Goal: Information Seeking & Learning: Learn about a topic

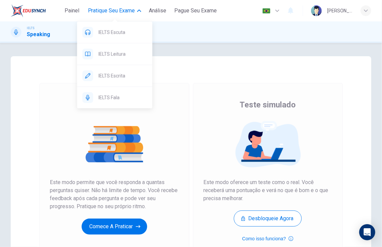
click at [111, 12] on span "Pratique seu exame" at bounding box center [111, 11] width 47 height 8
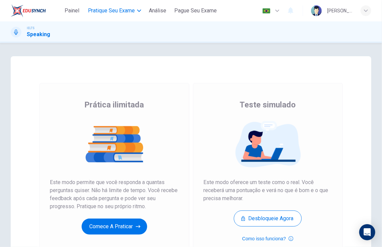
click at [111, 12] on span "Pratique seu exame" at bounding box center [111, 11] width 47 height 8
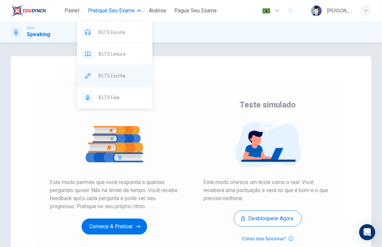
click at [120, 82] on div "IELTS Escrita" at bounding box center [114, 75] width 75 height 21
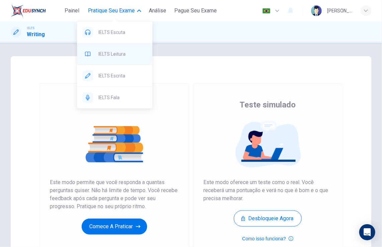
click at [107, 56] on span "IELTS Leitura" at bounding box center [122, 54] width 48 height 8
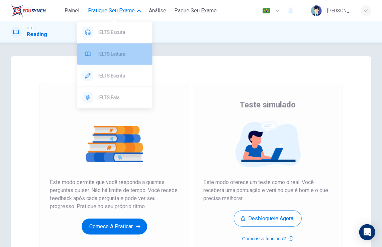
click at [107, 56] on span "IELTS Leitura" at bounding box center [122, 54] width 48 height 8
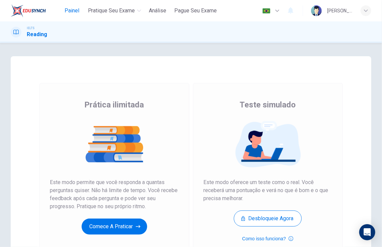
click at [70, 7] on span "Painel" at bounding box center [71, 11] width 15 height 8
click at [125, 223] on button "Comece a praticar" at bounding box center [114, 226] width 65 height 16
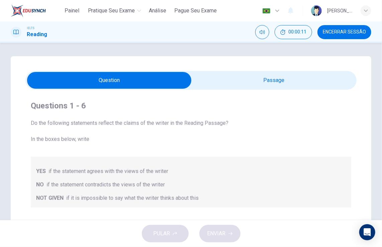
click at [274, 83] on input "checkbox" at bounding box center [109, 80] width 496 height 17
checkbox input "true"
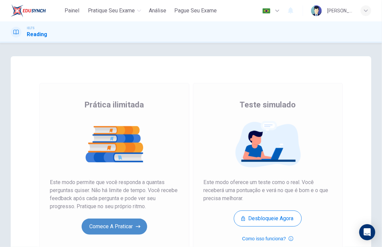
click at [130, 230] on button "Comece a praticar" at bounding box center [114, 226] width 65 height 16
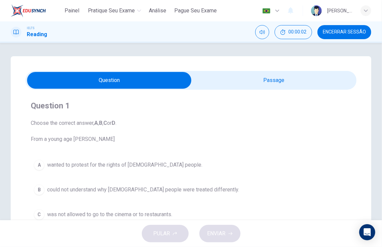
click at [245, 74] on input "checkbox" at bounding box center [109, 80] width 496 height 17
checkbox input "true"
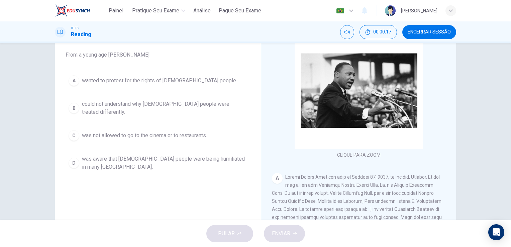
scroll to position [67, 0]
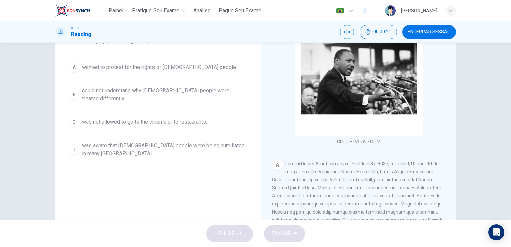
click at [381, 218] on div "CLIQUE PARA ZOOM Clique para Zoom A B Returning to the South to become [DEMOGRA…" at bounding box center [363, 120] width 182 height 203
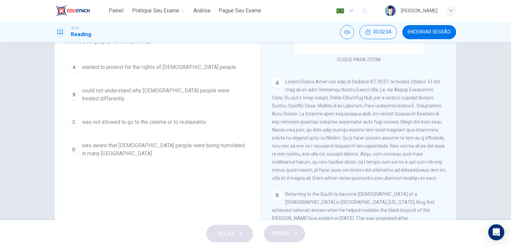
scroll to position [94, 0]
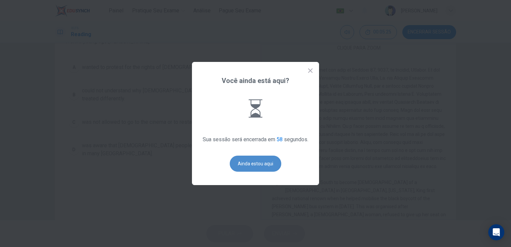
click at [250, 165] on button "Ainda estou aqui" at bounding box center [255, 163] width 51 height 16
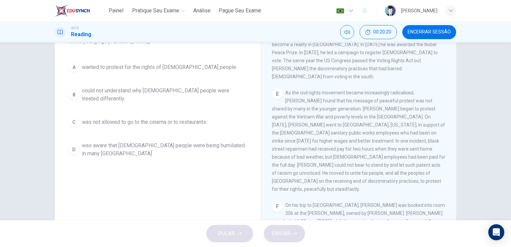
scroll to position [425, 0]
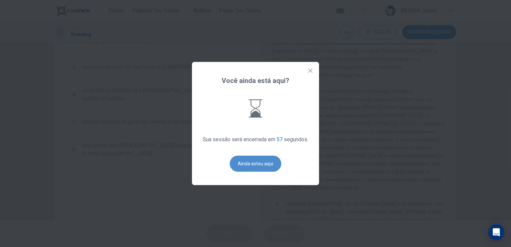
click at [251, 164] on button "Ainda estou aqui" at bounding box center [255, 163] width 51 height 16
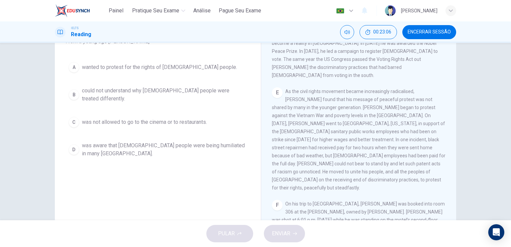
click at [381, 108] on div "Question 1 Choose the correct answer, A , B , C or D . From a young age [PERSON…" at bounding box center [255, 131] width 511 height 177
click at [381, 45] on div "Question 1 Choose the correct answer, A , B , C or D . From a young age [PERSON…" at bounding box center [255, 131] width 511 height 177
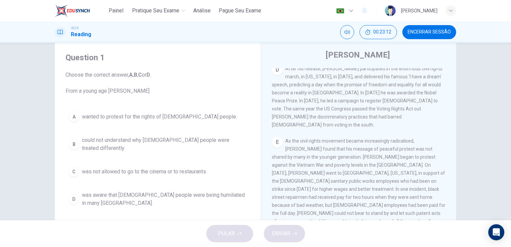
scroll to position [13, 0]
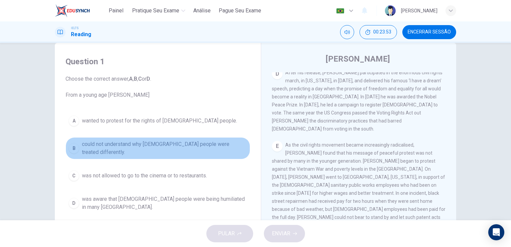
click at [70, 146] on div "B" at bounding box center [74, 148] width 11 height 11
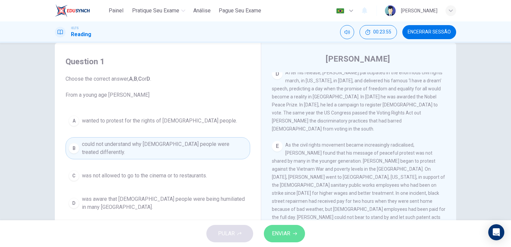
click at [293, 238] on button "ENVIAR" at bounding box center [284, 233] width 41 height 17
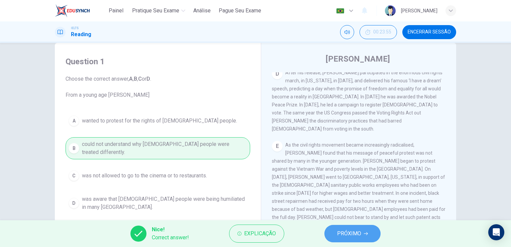
click at [345, 236] on span "PRÓXIMO" at bounding box center [349, 233] width 24 height 9
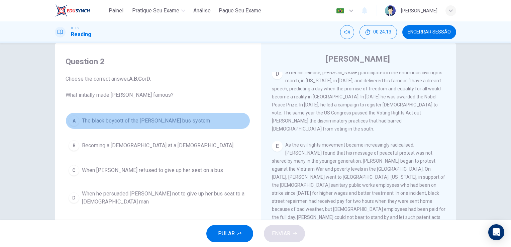
click at [72, 124] on div "A" at bounding box center [74, 120] width 11 height 11
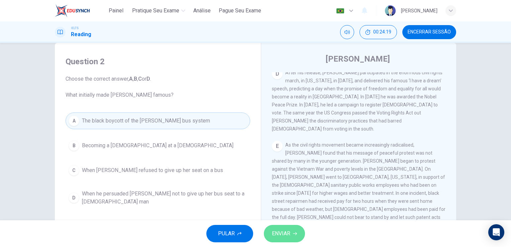
click at [279, 230] on span "ENVIAR" at bounding box center [281, 233] width 18 height 9
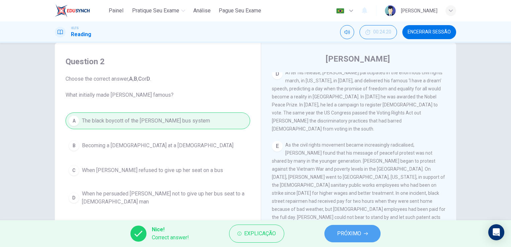
click at [344, 231] on span "PRÓXIMO" at bounding box center [349, 233] width 24 height 9
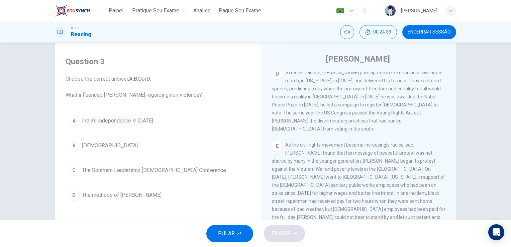
click at [145, 121] on span "India’s independence in [DATE]" at bounding box center [117, 121] width 71 height 8
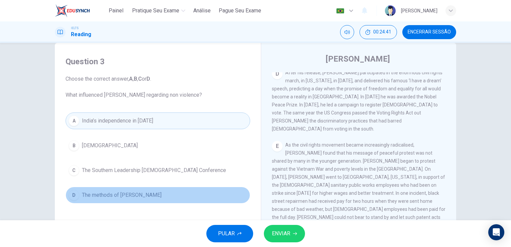
click at [108, 194] on span "The methods of [PERSON_NAME]" at bounding box center [122, 195] width 80 height 8
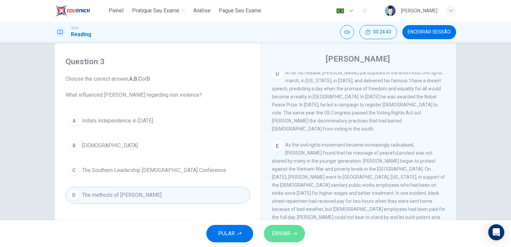
click at [278, 233] on span "ENVIAR" at bounding box center [281, 233] width 18 height 9
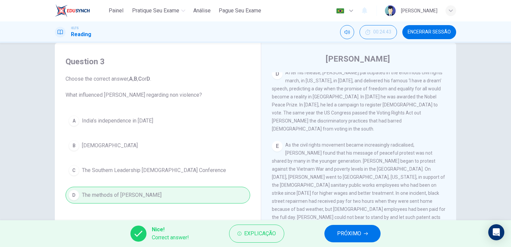
click at [359, 237] on span "PRÓXIMO" at bounding box center [349, 233] width 24 height 9
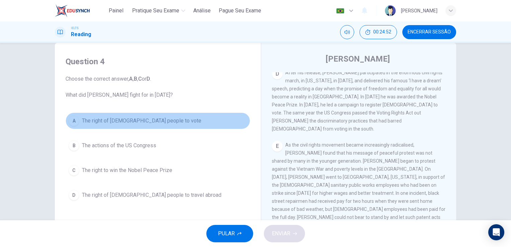
click at [148, 118] on span "The right of [DEMOGRAPHIC_DATA] people to vote" at bounding box center [141, 121] width 119 height 8
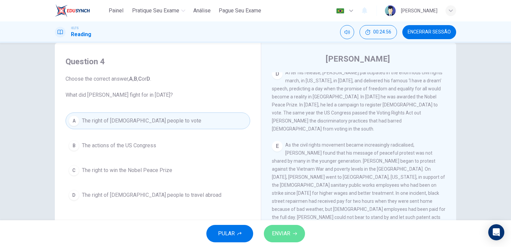
click at [295, 237] on button "ENVIAR" at bounding box center [284, 233] width 41 height 17
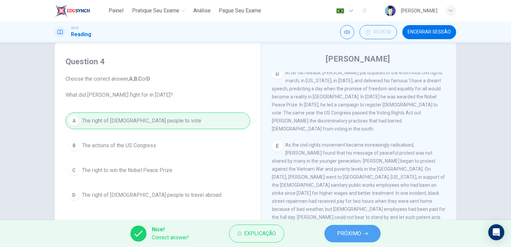
click at [345, 239] on button "PRÓXIMO" at bounding box center [352, 233] width 56 height 17
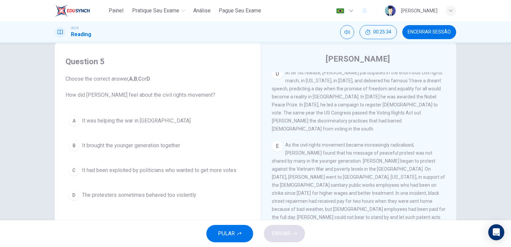
click at [153, 142] on span "It brought the younger generation together" at bounding box center [131, 145] width 98 height 8
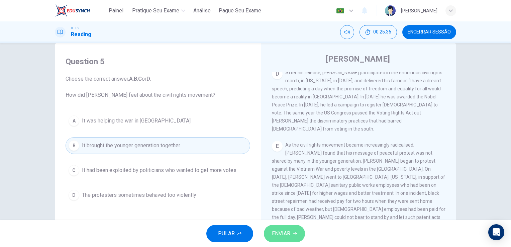
click at [286, 232] on span "ENVIAR" at bounding box center [281, 233] width 18 height 9
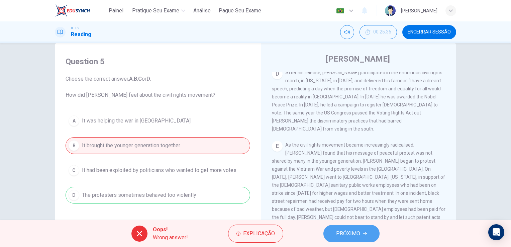
click at [352, 235] on span "PRÓXIMO" at bounding box center [348, 233] width 24 height 9
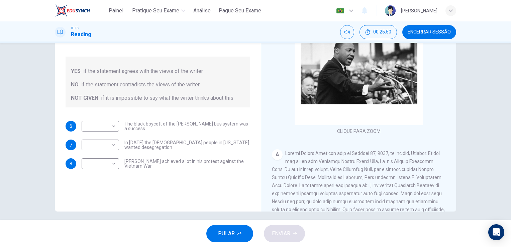
scroll to position [80, 0]
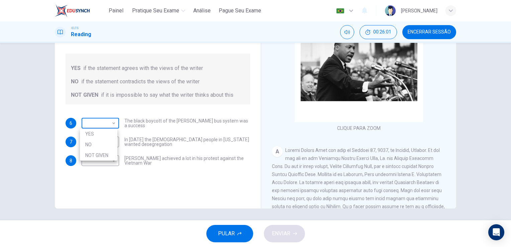
click at [111, 121] on body "Painel Pratique seu exame [PERSON_NAME] Seu Exame Português pt ​ [PERSON_NAME] …" at bounding box center [255, 123] width 511 height 247
click at [107, 138] on li "YES" at bounding box center [98, 133] width 37 height 11
type input "YES"
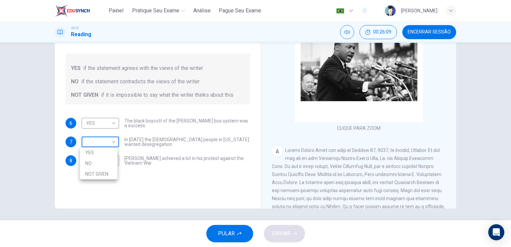
click at [113, 144] on body "Painel Pratique seu exame [PERSON_NAME] Seu Exame Português pt ​ [PERSON_NAME] …" at bounding box center [255, 123] width 511 height 247
click at [111, 177] on li "NOT GIVEN" at bounding box center [98, 173] width 37 height 11
type input "NOT GIVEN"
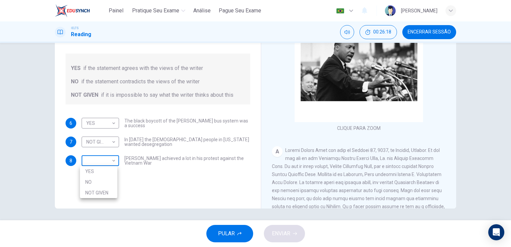
click at [111, 160] on body "Painel Pratique seu exame [PERSON_NAME] Seu Exame Português pt ​ [PERSON_NAME] …" at bounding box center [255, 123] width 511 height 247
click at [111, 192] on li "NOT GIVEN" at bounding box center [98, 192] width 37 height 11
type input "NOT GIVEN"
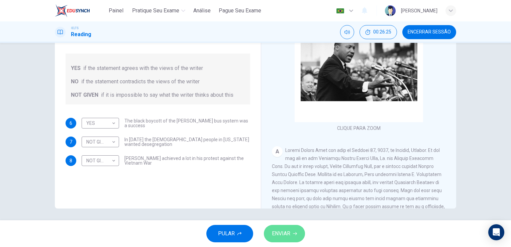
click at [279, 232] on span "ENVIAR" at bounding box center [281, 233] width 18 height 9
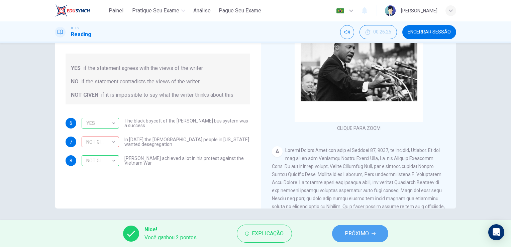
click at [366, 232] on span "PRÓXIMO" at bounding box center [357, 233] width 24 height 9
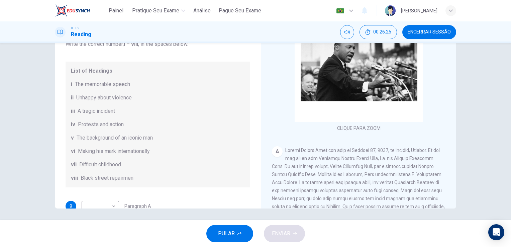
scroll to position [82, 0]
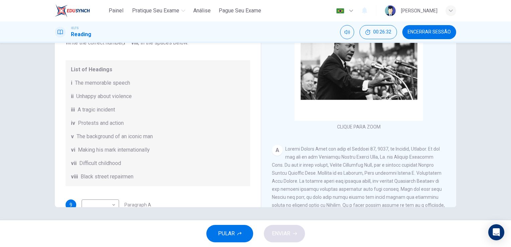
click at [254, 203] on div "Questions 9 - 14 The Reading Passage has 6 paragraphs. Choose the correct headi…" at bounding box center [255, 91] width 401 height 232
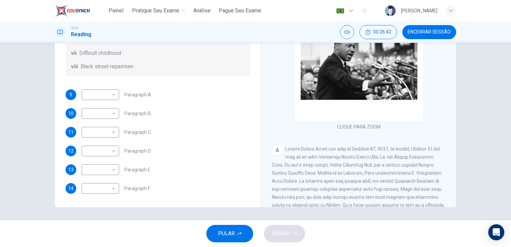
scroll to position [118, 0]
click at [381, 45] on div "Questions 9 - 14 The Reading Passage has 6 paragraphs. Choose the correct headi…" at bounding box center [255, 131] width 511 height 177
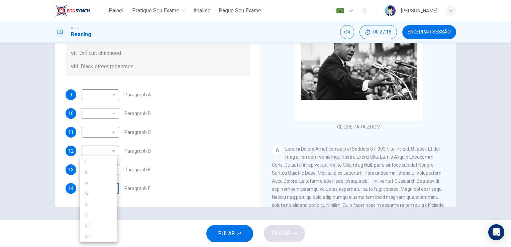
click at [114, 188] on body "Painel Pratique seu exame [PERSON_NAME] Seu Exame Português pt ​ [PERSON_NAME] …" at bounding box center [255, 123] width 511 height 247
click at [105, 179] on li "iii" at bounding box center [98, 182] width 37 height 11
type input "iii"
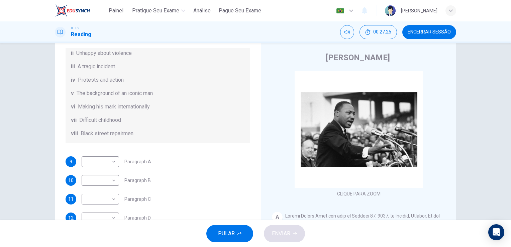
scroll to position [1, 0]
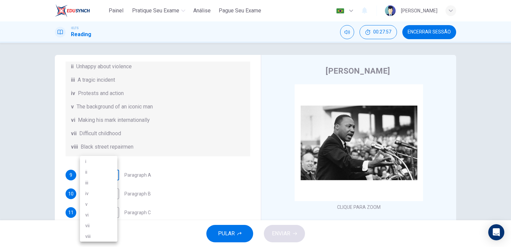
click at [114, 176] on body "Painel Pratique seu exame [PERSON_NAME] Seu Exame Português pt ​ [PERSON_NAME] …" at bounding box center [255, 123] width 511 height 247
click at [381, 219] on div at bounding box center [255, 123] width 511 height 247
drag, startPoint x: 510, startPoint y: 219, endPoint x: 444, endPoint y: 143, distance: 99.5
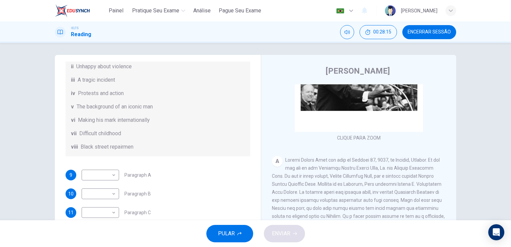
scroll to position [63, 0]
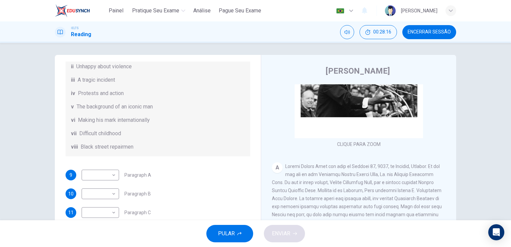
click at [265, 183] on div "[PERSON_NAME] CLIQUE PARA ZOOM Clique para Zoom A B Returning to the South to b…" at bounding box center [358, 176] width 195 height 243
click at [111, 176] on body "Painel Pratique seu exame [PERSON_NAME] Seu Exame Português pt ​ [PERSON_NAME] …" at bounding box center [255, 123] width 511 height 247
click at [111, 208] on li "v" at bounding box center [98, 203] width 37 height 11
type input "v"
click at [112, 193] on body "Painel Pratique seu exame [PERSON_NAME] Seu Exame Português pt ​ [PERSON_NAME] …" at bounding box center [255, 123] width 511 height 247
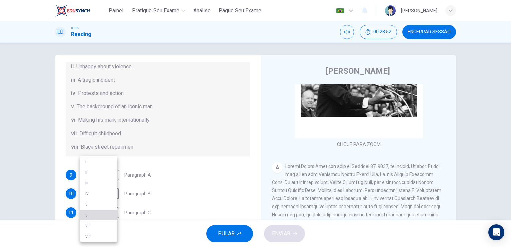
click at [106, 219] on li "vi" at bounding box center [98, 214] width 37 height 11
type input "vi"
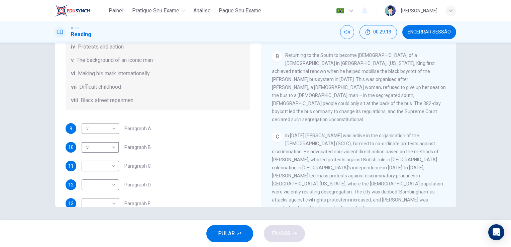
scroll to position [77, 0]
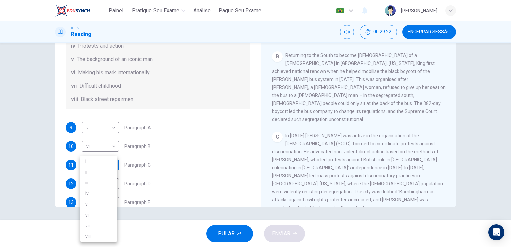
click at [111, 169] on body "Painel Pratique seu exame [PERSON_NAME] Seu Exame Português pt ​ [PERSON_NAME] …" at bounding box center [255, 123] width 511 height 247
click at [106, 189] on li "iv" at bounding box center [98, 193] width 37 height 11
type input "iv"
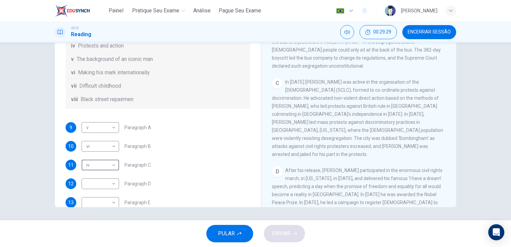
scroll to position [273, 0]
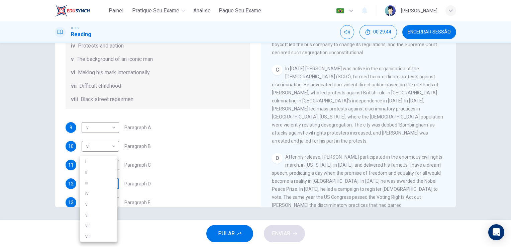
click at [113, 190] on body "Painel Pratique seu exame [PERSON_NAME] Seu Exame Português pt ​ [PERSON_NAME] …" at bounding box center [255, 123] width 511 height 247
click at [111, 216] on li "vi" at bounding box center [98, 214] width 37 height 11
type input "vi"
click at [359, 153] on div "D After his release, [PERSON_NAME] participated in the enormous civil rights ma…" at bounding box center [359, 185] width 174 height 64
drag, startPoint x: 359, startPoint y: 151, endPoint x: 449, endPoint y: 97, distance: 106.1
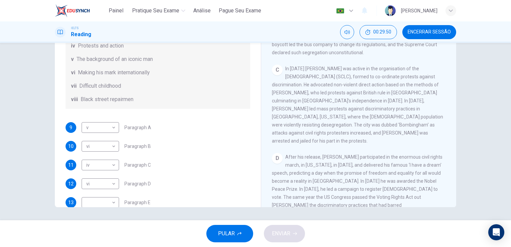
click at [381, 97] on div "CLIQUE PARA ZOOM Clique para Zoom A B Returning to the South to become [DEMOGRA…" at bounding box center [363, 105] width 182 height 203
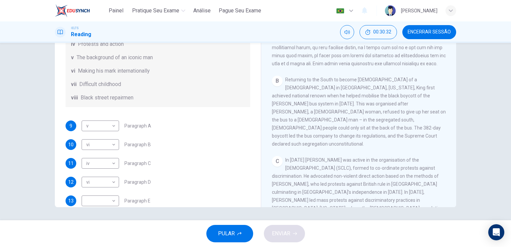
scroll to position [78, 0]
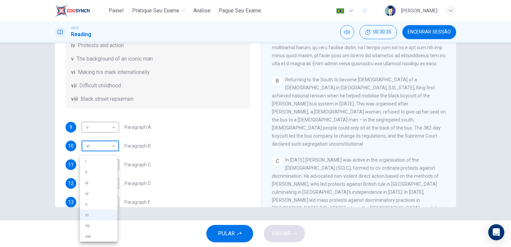
click at [115, 156] on body "Painel Pratique seu exame [PERSON_NAME] Seu Exame Português pt ​ [PERSON_NAME] …" at bounding box center [255, 123] width 511 height 247
click at [115, 174] on li "ii" at bounding box center [98, 171] width 37 height 11
type input "ii"
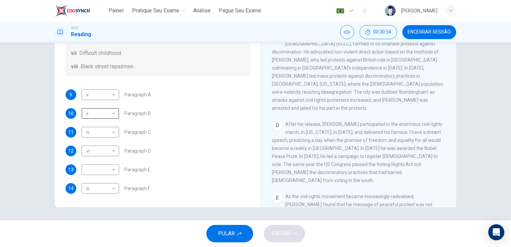
scroll to position [307, 0]
click at [205, 140] on div "9 v v ​ Paragraph A 10 ii ii ​ Paragraph B 11 iv iv ​ Paragraph C 12 vi vi ​ Pa…" at bounding box center [157, 141] width 184 height 104
click at [113, 152] on body "Painel Pratique seu exame [PERSON_NAME] Seu Exame Português pt ​ [PERSON_NAME] …" at bounding box center [255, 123] width 511 height 247
drag, startPoint x: 251, startPoint y: 79, endPoint x: 254, endPoint y: 58, distance: 20.9
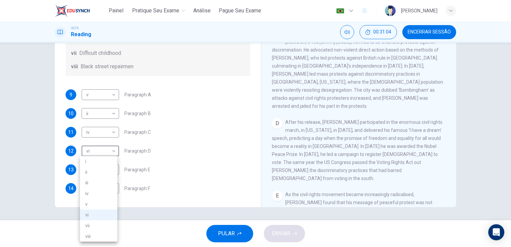
click at [254, 57] on div at bounding box center [255, 123] width 511 height 247
click at [113, 151] on body "Painel Pratique seu exame [PERSON_NAME] Seu Exame Português pt ​ [PERSON_NAME] …" at bounding box center [255, 123] width 511 height 247
click at [110, 160] on li "i" at bounding box center [98, 161] width 37 height 11
type input "i"
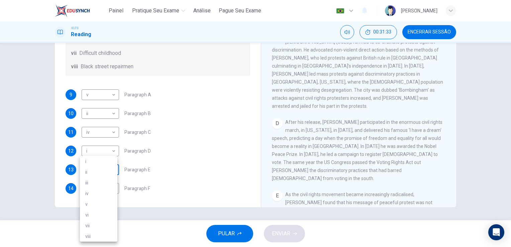
click at [109, 166] on body "Painel Pratique seu exame [PERSON_NAME] Seu Exame Português pt ​ [PERSON_NAME] …" at bounding box center [255, 123] width 511 height 247
click at [106, 193] on li "iv" at bounding box center [98, 193] width 37 height 11
type input "iv"
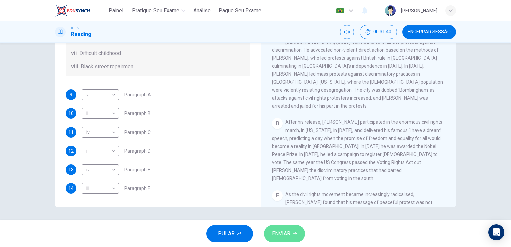
click at [283, 235] on span "ENVIAR" at bounding box center [281, 233] width 18 height 9
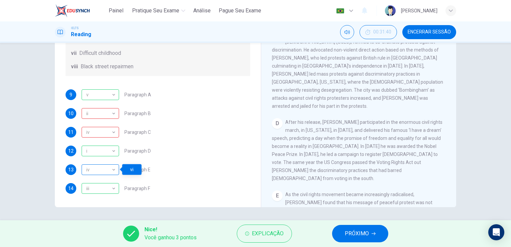
click at [115, 169] on div "iv" at bounding box center [99, 169] width 35 height 19
click at [112, 137] on div "iv" at bounding box center [99, 132] width 35 height 19
drag, startPoint x: 112, startPoint y: 137, endPoint x: 252, endPoint y: 100, distance: 144.9
click at [252, 100] on div "Questions 9 - 14 The Reading Passage has 6 paragraphs. Choose the correct headi…" at bounding box center [157, 94] width 195 height 226
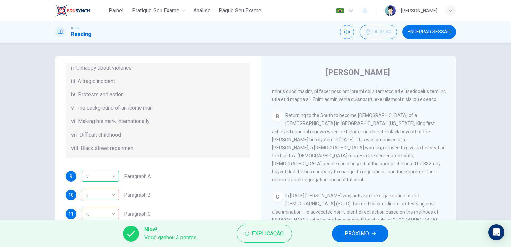
scroll to position [118, 0]
drag, startPoint x: 253, startPoint y: 142, endPoint x: 257, endPoint y: 199, distance: 56.9
click at [257, 199] on div "Questions 9 - 14 The Reading Passage has 6 paragraphs. Choose the correct headi…" at bounding box center [255, 172] width 401 height 232
drag, startPoint x: 110, startPoint y: 194, endPoint x: 298, endPoint y: 221, distance: 190.1
click at [298, 221] on div "Painel Pratique seu exame [PERSON_NAME] Seu Exame Português pt ​ [PERSON_NAME] …" at bounding box center [255, 123] width 511 height 247
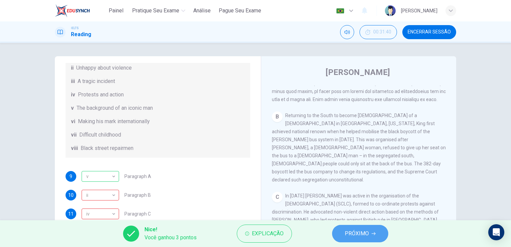
click at [368, 239] on button "PRÓXIMO" at bounding box center [360, 233] width 56 height 17
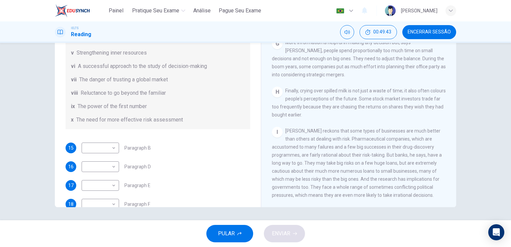
scroll to position [429, 0]
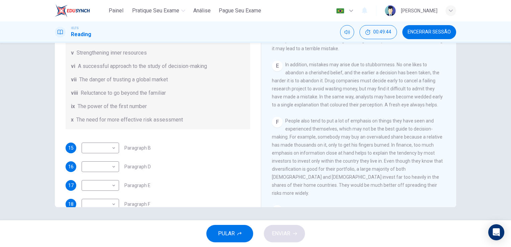
click at [381, 82] on div "Why Risks Can Go Wrong CLIQUE PARA ZOOM Clique para Zoom A People make terrible…" at bounding box center [358, 96] width 195 height 243
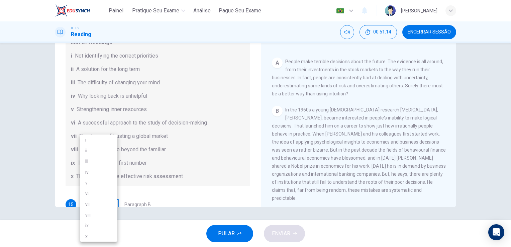
scroll to position [26, 0]
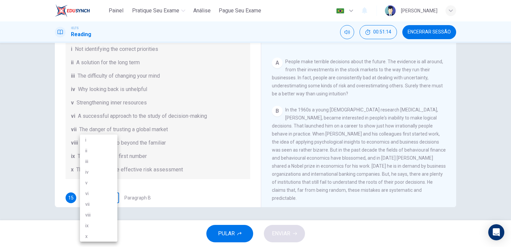
click at [111, 204] on body "Painel Pratique seu exame [PERSON_NAME] Seu Exame Português pt ​ [PERSON_NAME] …" at bounding box center [255, 123] width 511 height 247
click at [105, 197] on li "vi" at bounding box center [98, 193] width 37 height 11
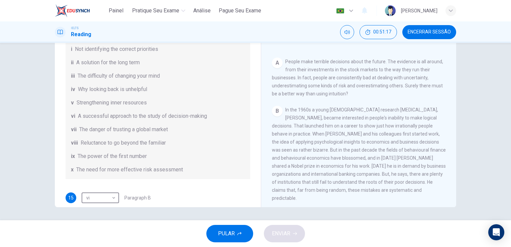
type input "vi"
click at [381, 205] on div "Why Risks Can Go Wrong CLIQUE PARA ZOOM Clique para Zoom A People make terrible…" at bounding box center [358, 96] width 195 height 243
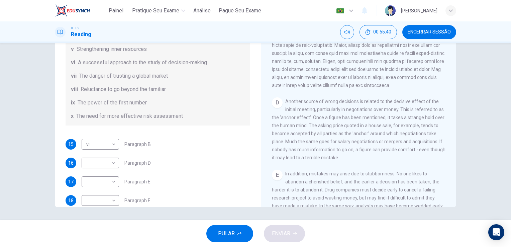
scroll to position [328, 0]
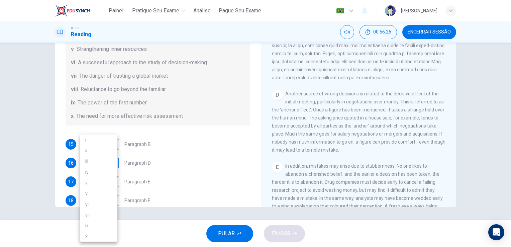
click at [111, 163] on body "Painel Pratique seu exame [PERSON_NAME] Seu Exame Português pt ​ [PERSON_NAME] …" at bounding box center [255, 123] width 511 height 247
click at [98, 228] on li "ix" at bounding box center [98, 225] width 37 height 11
type input "ix"
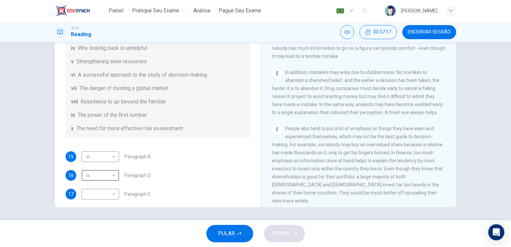
scroll to position [76, 0]
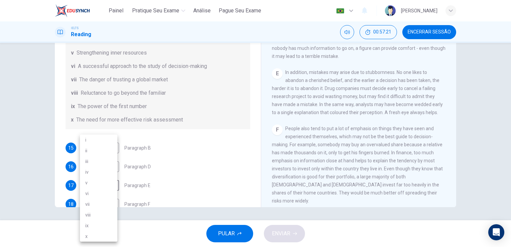
drag, startPoint x: 115, startPoint y: 189, endPoint x: 109, endPoint y: 156, distance: 33.5
click at [109, 156] on body "Painel Pratique seu exame [PERSON_NAME] Seu Exame Português pt ​ [PERSON_NAME] …" at bounding box center [255, 123] width 511 height 247
click at [109, 156] on li "iii" at bounding box center [98, 161] width 37 height 11
type input "iii"
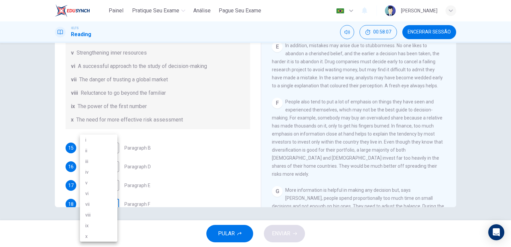
scroll to position [82, 0]
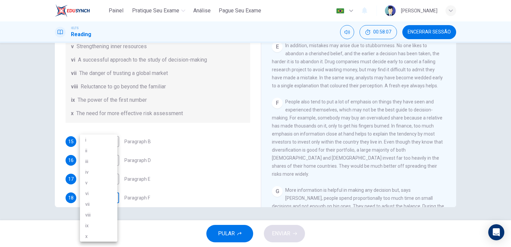
click at [114, 201] on body "Painel Pratique seu exame [PERSON_NAME] Seu Exame Português pt ​ [PERSON_NAME] …" at bounding box center [255, 123] width 511 height 247
click at [112, 217] on li "viii" at bounding box center [98, 214] width 37 height 11
type input "viii"
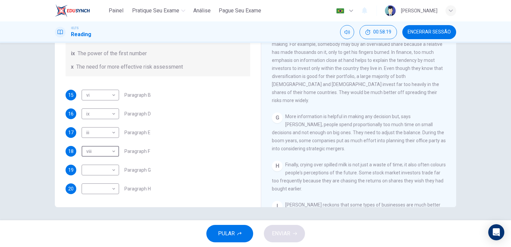
scroll to position [524, 0]
click at [255, 56] on div "Questions 15 - 20 Reading Passage 1 has nine paragraphs A-I Choose the correct …" at bounding box center [255, 91] width 401 height 232
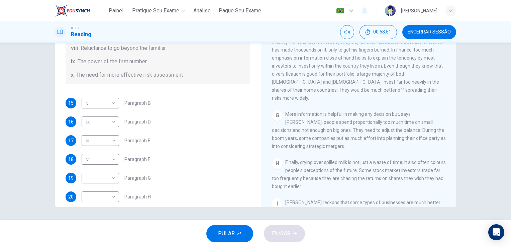
scroll to position [128, 0]
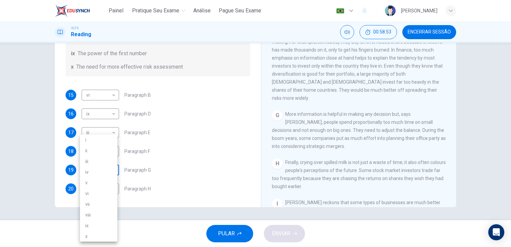
click at [115, 168] on body "Painel Pratique seu exame [PERSON_NAME] Seu Exame Português pt ​ [PERSON_NAME] …" at bounding box center [255, 123] width 511 height 247
click at [112, 142] on li "i" at bounding box center [98, 139] width 37 height 11
type input "i"
click at [381, 204] on div "CLIQUE PARA ZOOM Clique para Zoom A People make terrible decisions about the fu…" at bounding box center [363, 105] width 182 height 203
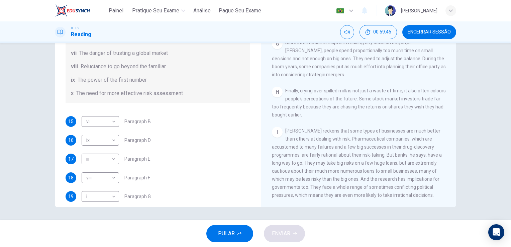
scroll to position [0, 0]
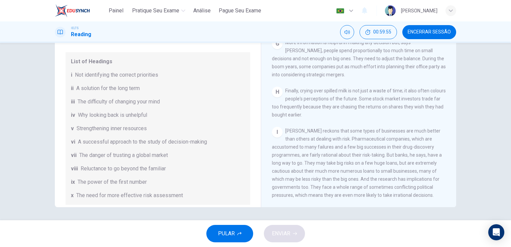
drag, startPoint x: 296, startPoint y: 144, endPoint x: 252, endPoint y: 202, distance: 72.8
click at [252, 202] on div "Questions 15 - 20 Reading Passage 1 has nine paragraphs A-I Choose the correct …" at bounding box center [255, 91] width 401 height 232
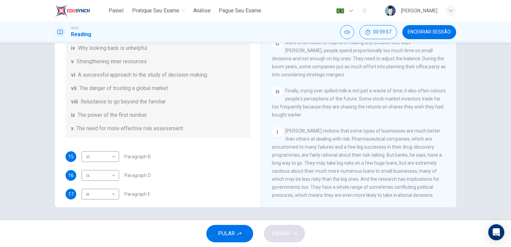
scroll to position [128, 0]
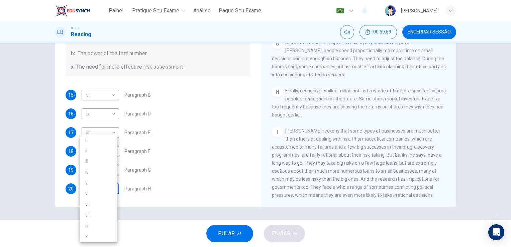
click at [112, 190] on body "Painel Pratique seu exame [PERSON_NAME] Seu Exame Português pt ​ [PERSON_NAME] …" at bounding box center [255, 123] width 511 height 247
click at [102, 174] on li "iv" at bounding box center [98, 171] width 37 height 11
type input "iv"
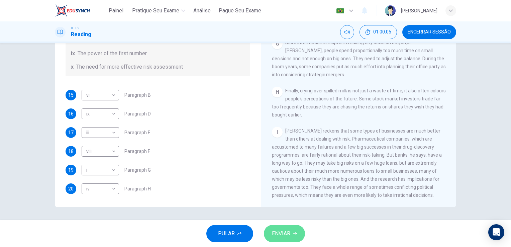
click at [291, 233] on button "ENVIAR" at bounding box center [284, 233] width 41 height 17
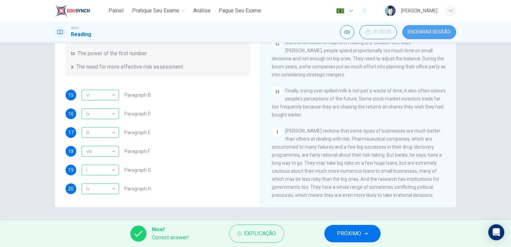
click at [381, 31] on span "Encerrar Sessão" at bounding box center [428, 31] width 43 height 5
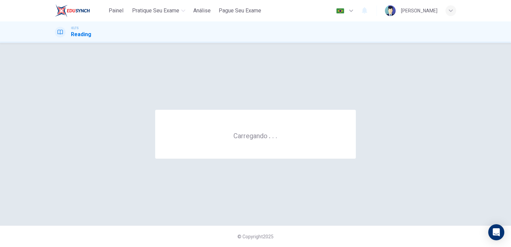
scroll to position [0, 0]
